Goal: Information Seeking & Learning: Check status

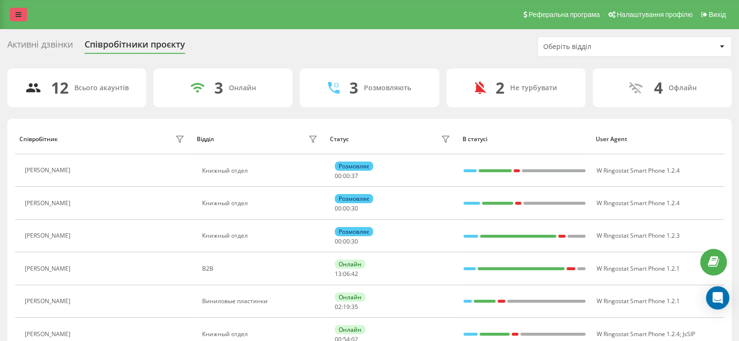
click at [17, 14] on icon at bounding box center [19, 14] width 6 height 7
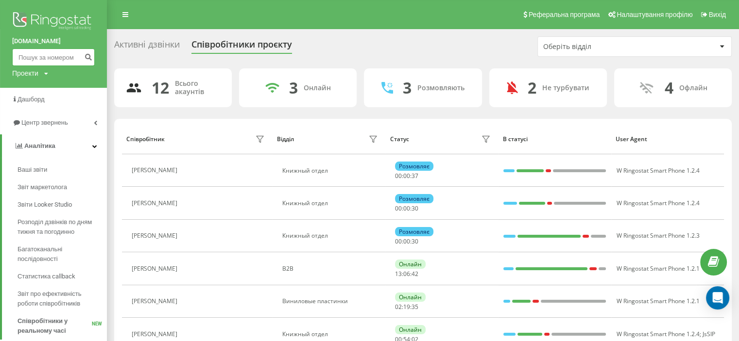
click at [37, 61] on input at bounding box center [53, 57] width 83 height 17
paste input "380980847232"
type input "380980847232"
click at [84, 58] on button "submit" at bounding box center [88, 57] width 13 height 17
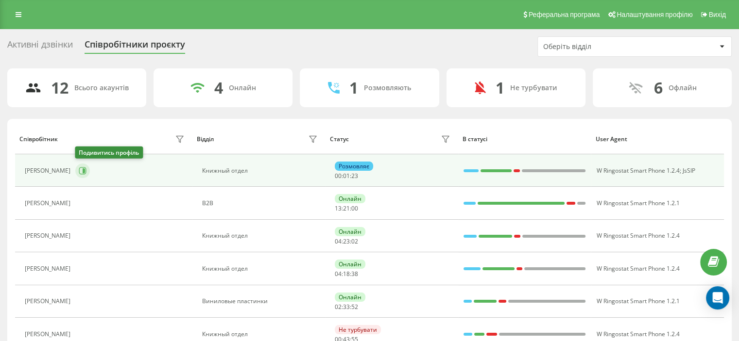
click at [87, 173] on button at bounding box center [82, 171] width 15 height 15
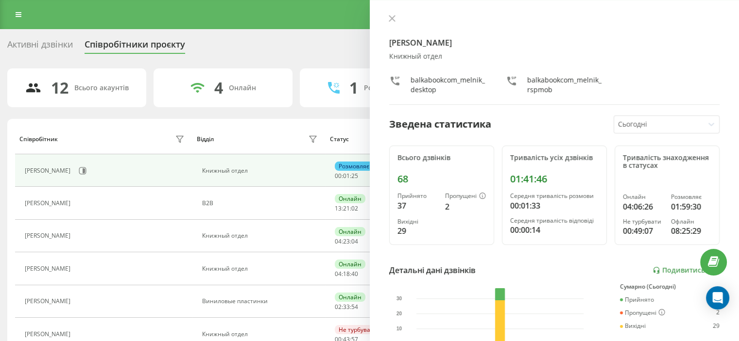
click at [84, 270] on div "[PERSON_NAME]" at bounding box center [106, 269] width 162 height 14
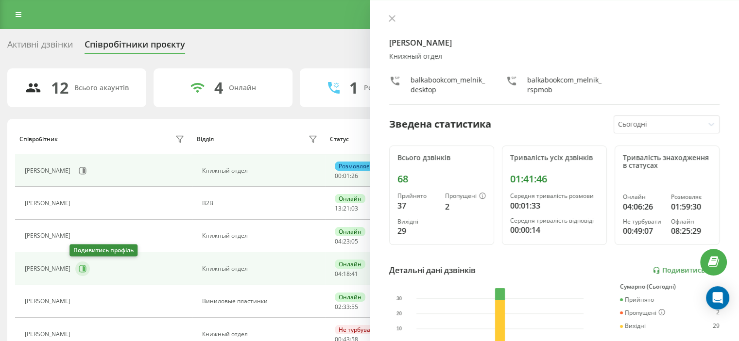
click at [79, 270] on icon at bounding box center [83, 269] width 8 height 8
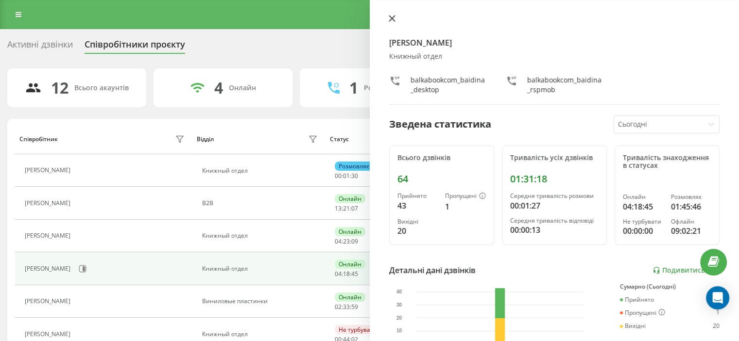
click at [391, 21] on icon at bounding box center [392, 18] width 7 height 7
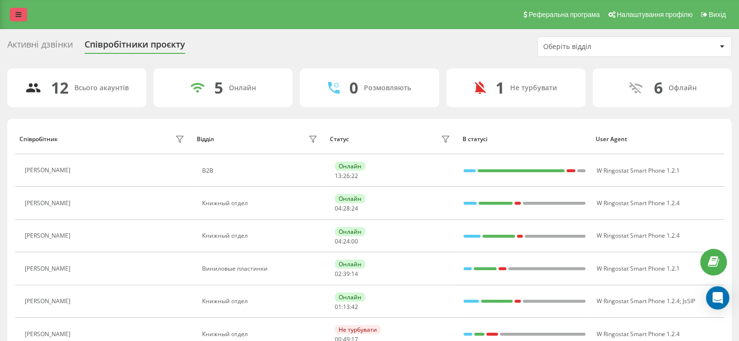
click at [18, 15] on icon at bounding box center [19, 14] width 6 height 7
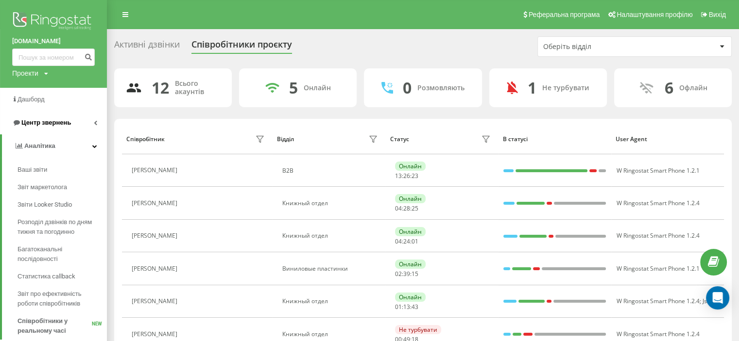
click at [58, 119] on span "Центр звернень" at bounding box center [41, 123] width 59 height 10
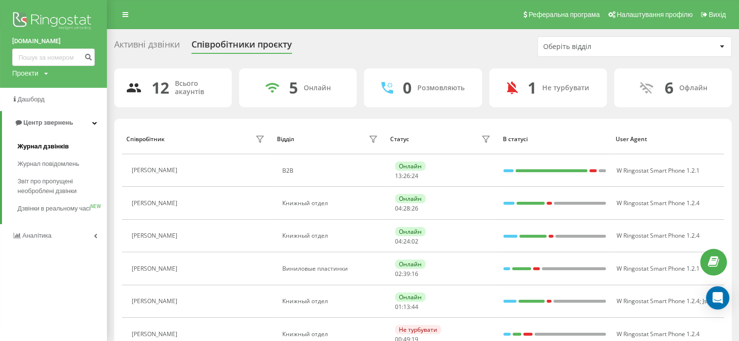
click at [58, 145] on span "Журнал дзвінків" at bounding box center [42, 147] width 51 height 10
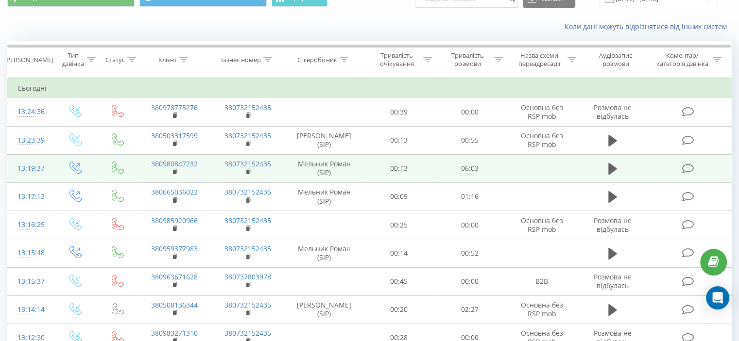
scroll to position [49, 0]
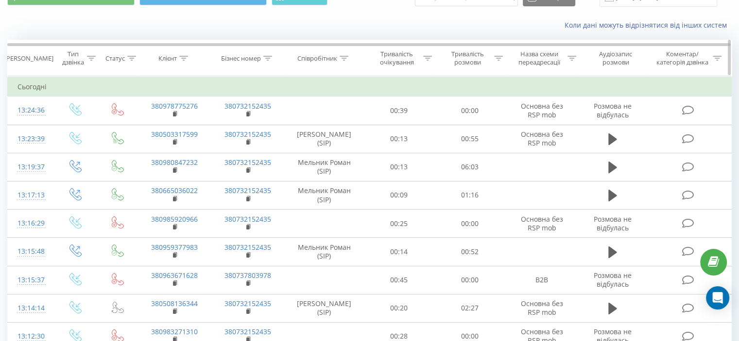
click at [342, 59] on icon at bounding box center [344, 58] width 9 height 5
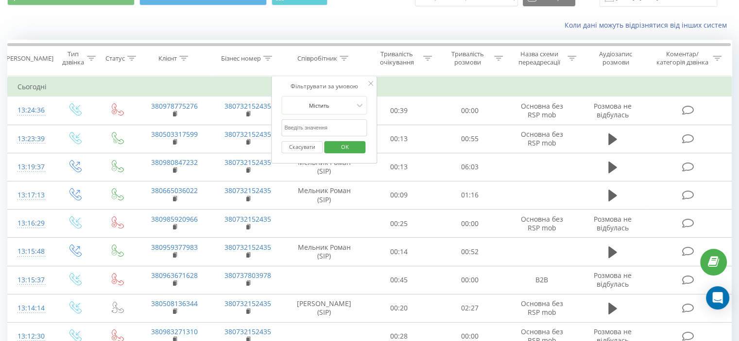
click at [320, 125] on input "text" at bounding box center [323, 127] width 85 height 17
type input "[PERSON_NAME]"
click at [352, 147] on span "OK" at bounding box center [344, 146] width 27 height 15
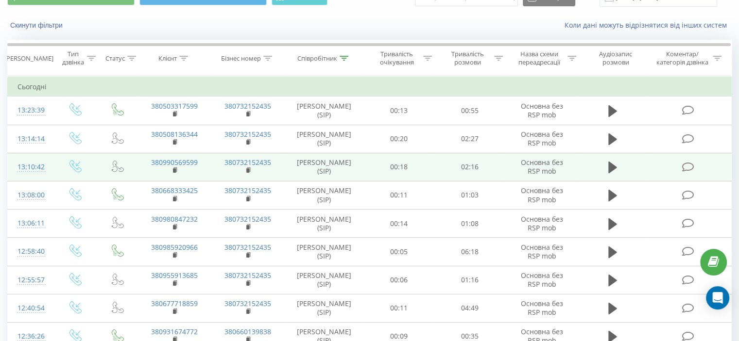
click at [603, 165] on td at bounding box center [613, 167] width 68 height 28
click at [610, 169] on icon at bounding box center [612, 168] width 9 height 12
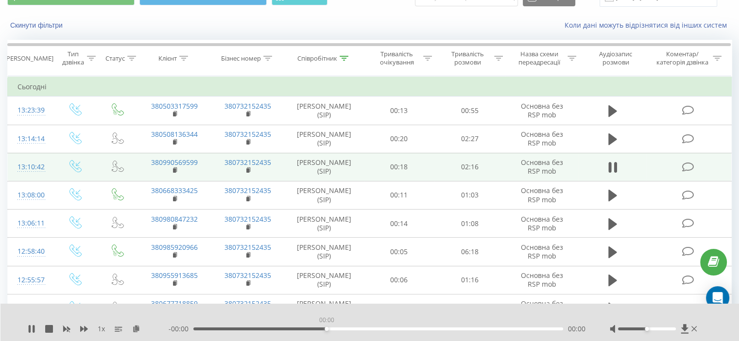
click at [326, 330] on div "00:00" at bounding box center [378, 329] width 370 height 3
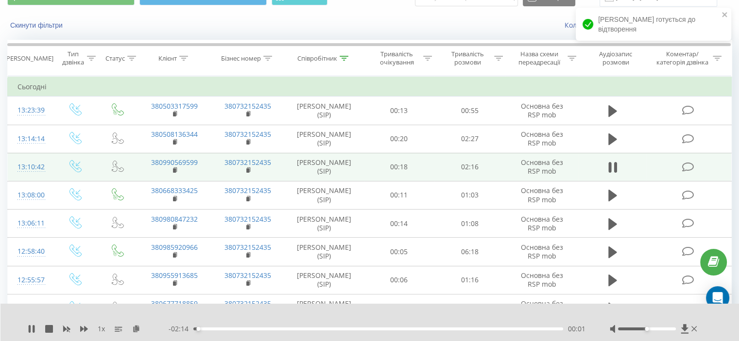
click at [326, 330] on div "00:01" at bounding box center [378, 329] width 370 height 3
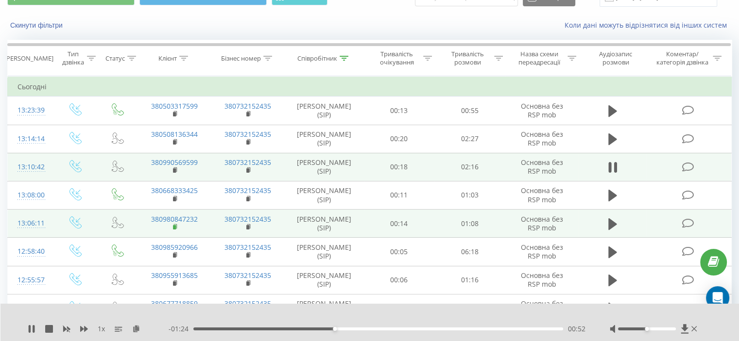
click at [175, 226] on rect at bounding box center [174, 227] width 3 height 4
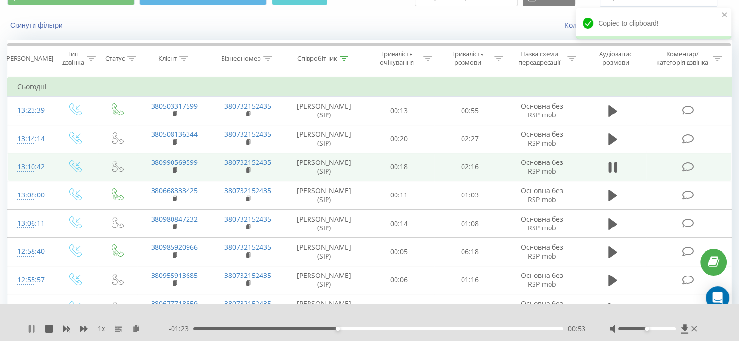
click at [34, 327] on icon at bounding box center [34, 329] width 2 height 8
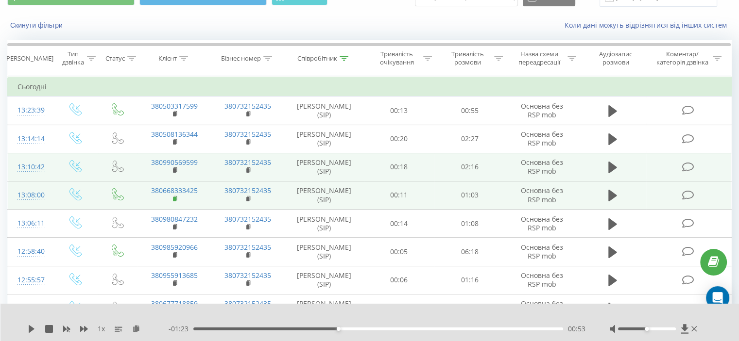
click at [175, 196] on icon at bounding box center [175, 199] width 5 height 7
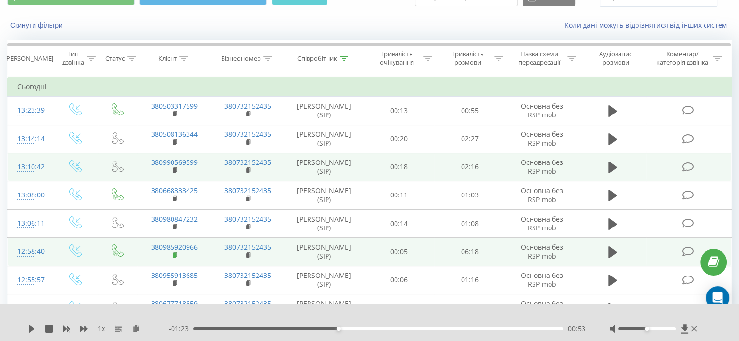
click at [174, 255] on rect at bounding box center [174, 256] width 3 height 4
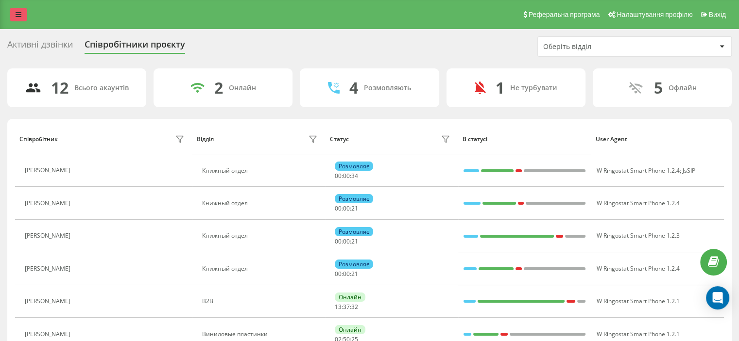
click at [21, 13] on link at bounding box center [18, 15] width 17 height 14
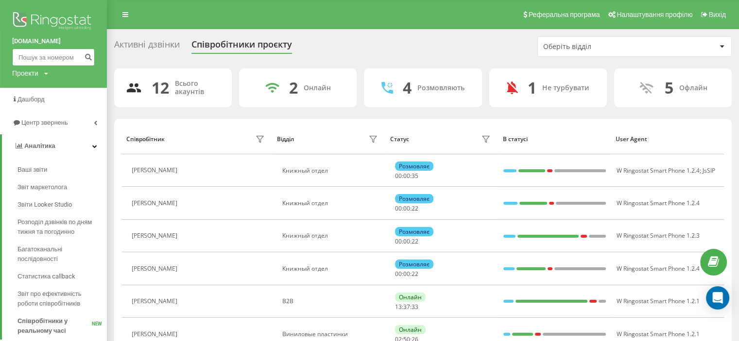
click at [30, 56] on input at bounding box center [53, 57] width 83 height 17
paste input "380937062451"
type input "380937062451"
click at [87, 53] on icon "submit" at bounding box center [88, 56] width 8 height 6
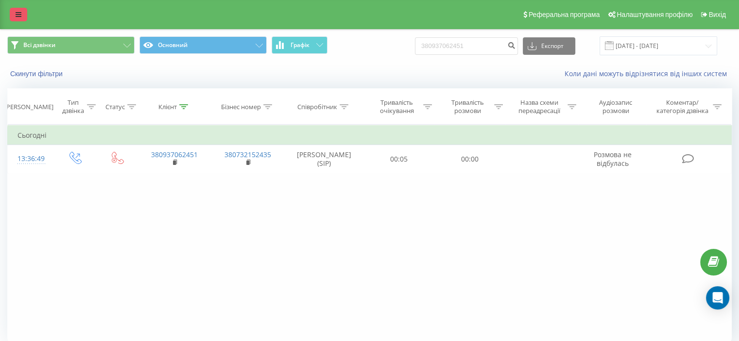
click at [17, 11] on link at bounding box center [18, 15] width 17 height 14
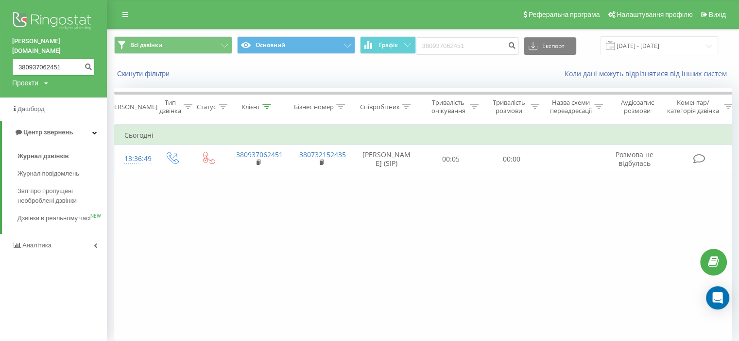
click at [53, 58] on input "380937062451" at bounding box center [53, 66] width 83 height 17
drag, startPoint x: 68, startPoint y: 58, endPoint x: 0, endPoint y: 62, distance: 68.1
click at [0, 62] on div "balka-book.com 380937062451 Проекти balka-book.com" at bounding box center [53, 49] width 107 height 98
paste input
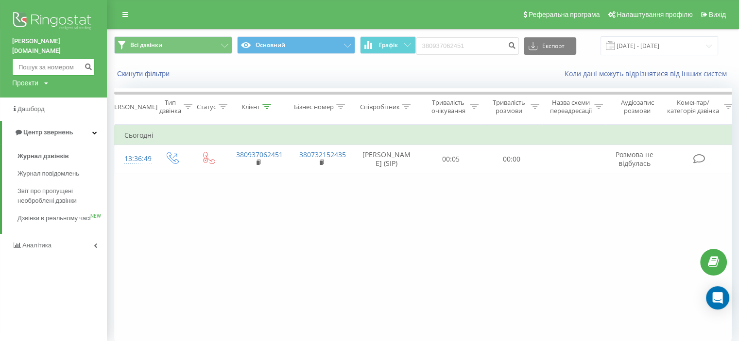
paste input "380736732100"
type input "380736732100"
click at [89, 63] on icon "submit" at bounding box center [88, 66] width 8 height 6
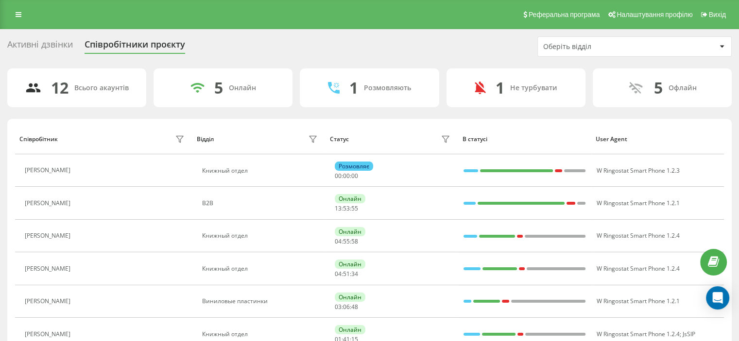
click at [73, 238] on div "Солошенко Диана" at bounding box center [49, 236] width 48 height 7
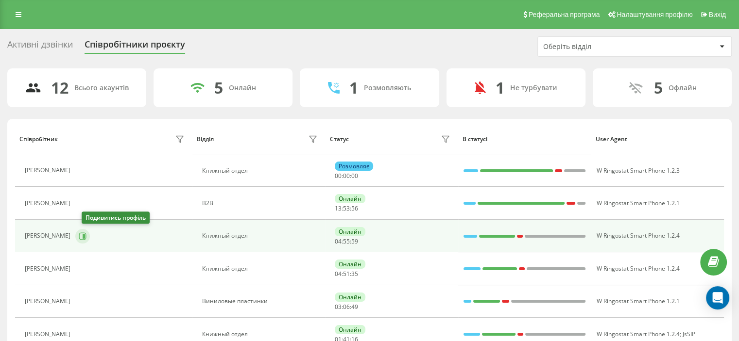
click at [85, 235] on icon at bounding box center [82, 236] width 7 height 7
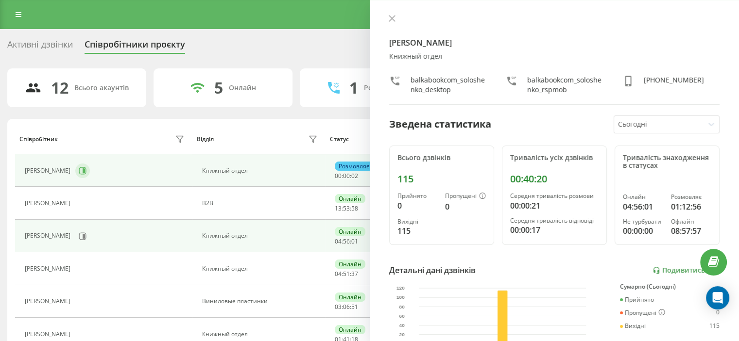
click at [89, 167] on div "[PERSON_NAME]" at bounding box center [106, 171] width 162 height 17
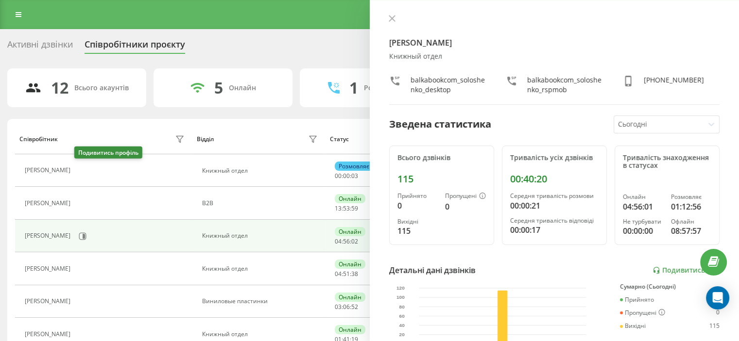
drag, startPoint x: 87, startPoint y: 169, endPoint x: 82, endPoint y: 172, distance: 6.3
click at [84, 172] on button at bounding box center [81, 172] width 12 height 14
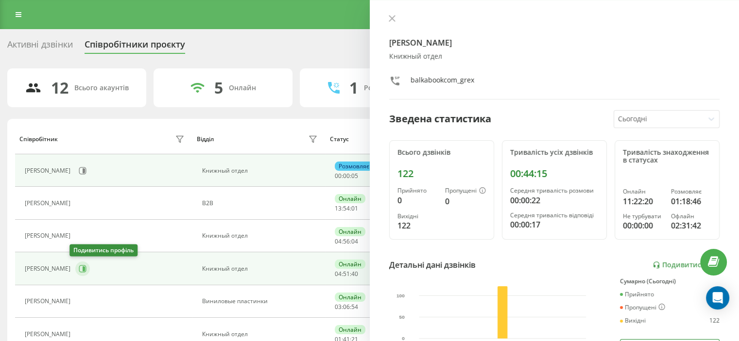
click at [79, 267] on icon at bounding box center [83, 269] width 8 height 8
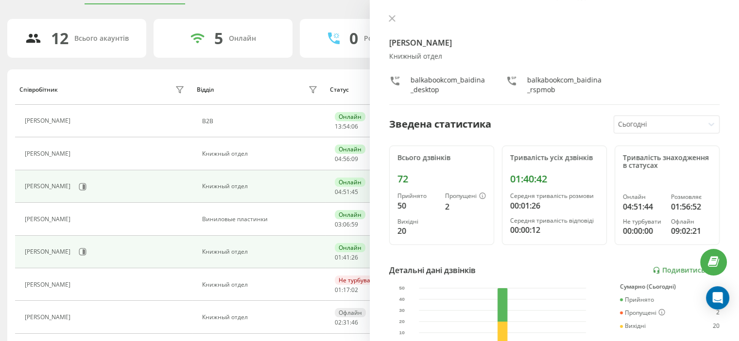
scroll to position [46, 0]
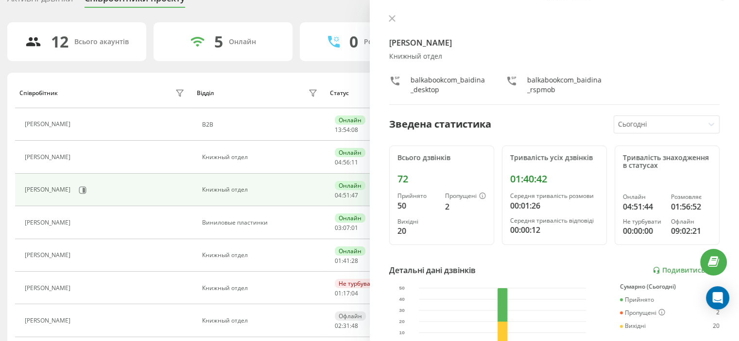
click at [84, 250] on button at bounding box center [81, 257] width 12 height 14
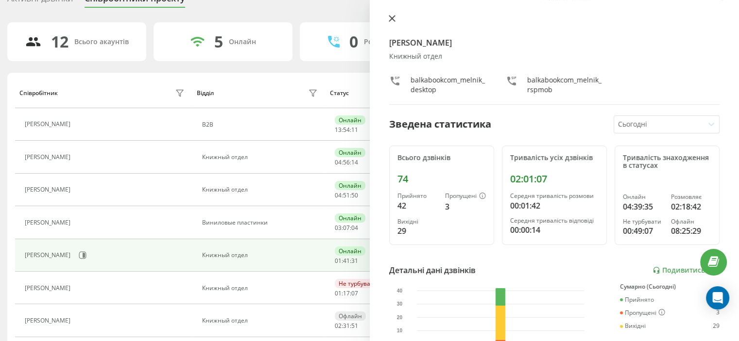
click at [387, 19] on button at bounding box center [392, 19] width 13 height 9
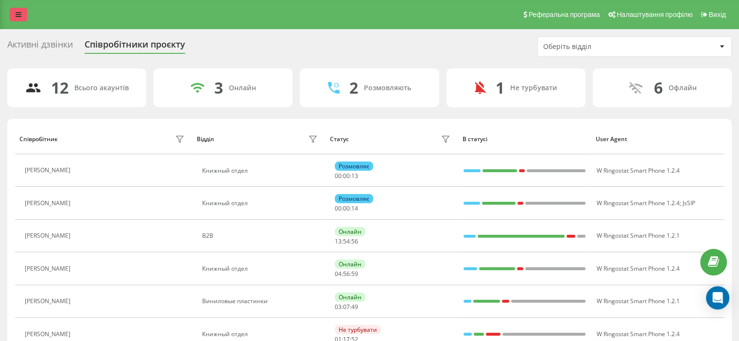
click at [21, 16] on link at bounding box center [18, 15] width 17 height 14
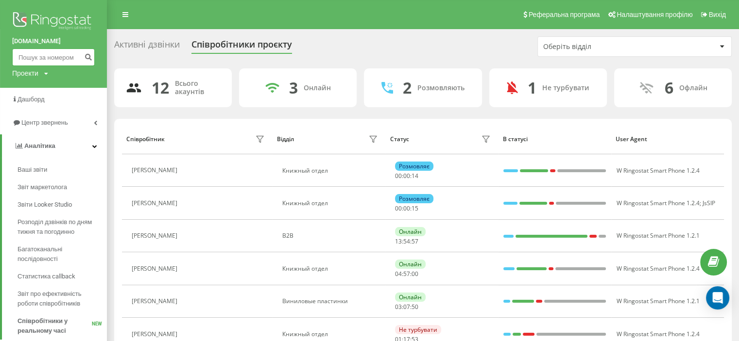
click at [45, 57] on input at bounding box center [53, 57] width 83 height 17
paste input "380503586363"
type input "380503586363"
click at [85, 58] on button "submit" at bounding box center [88, 57] width 13 height 17
